Goal: Find contact information: Find contact information

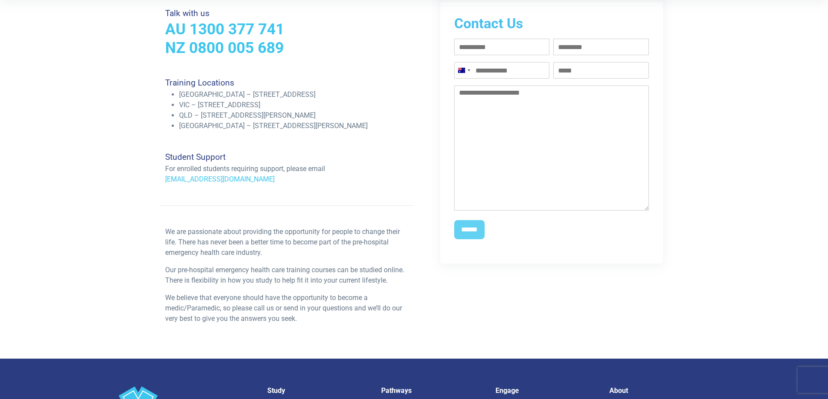
scroll to position [217, 0]
drag, startPoint x: 266, startPoint y: 181, endPoint x: 165, endPoint y: 183, distance: 100.8
click at [165, 183] on div "Student Support For enrolled students requiring support, please email [EMAIL_AD…" at bounding box center [287, 168] width 254 height 33
copy link "[EMAIL_ADDRESS][DOMAIN_NAME]"
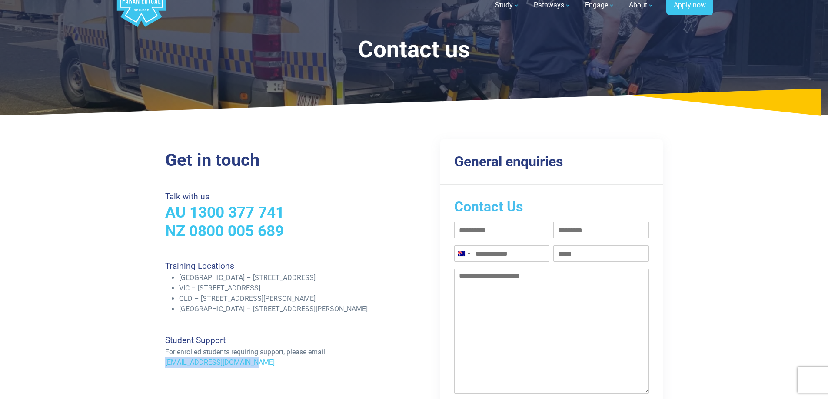
scroll to position [0, 0]
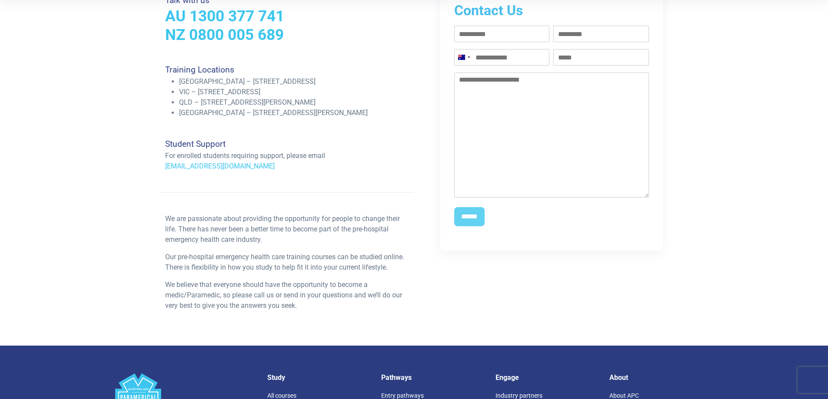
scroll to position [217, 0]
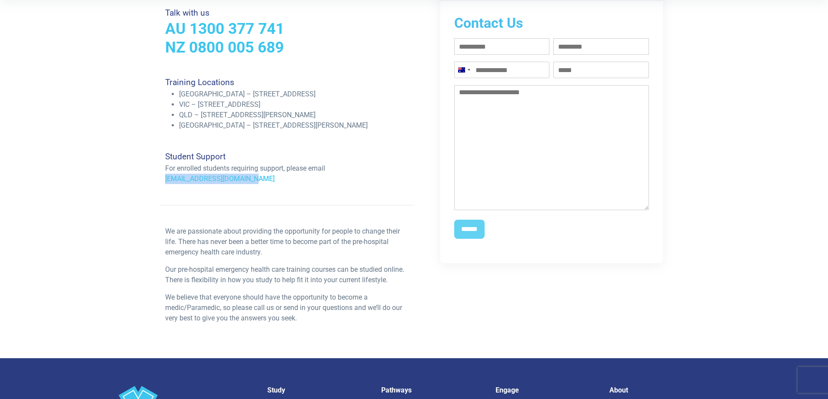
drag, startPoint x: 256, startPoint y: 177, endPoint x: 166, endPoint y: 183, distance: 89.3
click at [166, 183] on div "Student Support For enrolled students requiring support, please email [EMAIL_AD…" at bounding box center [287, 168] width 254 height 33
copy link "[EMAIL_ADDRESS][DOMAIN_NAME]"
